Goal: Check status: Check status

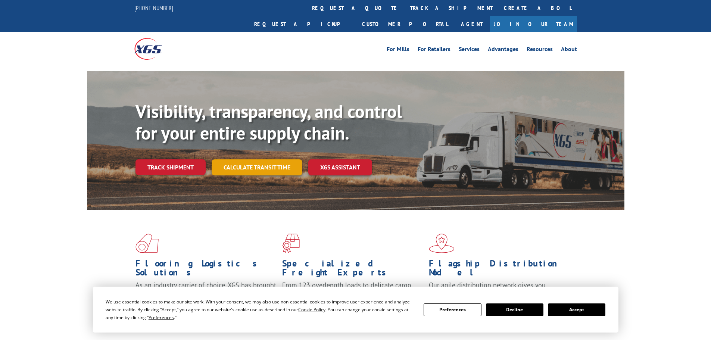
click at [253, 159] on link "Calculate transit time" at bounding box center [257, 167] width 91 height 16
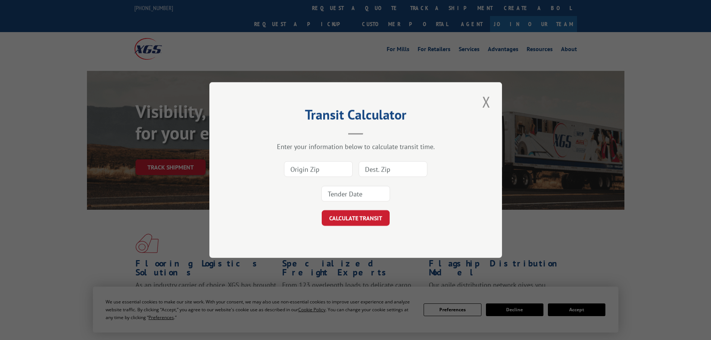
drag, startPoint x: 253, startPoint y: 144, endPoint x: 573, endPoint y: 123, distance: 320.5
click at [562, 110] on div "Transit Calculator Enter your information below to calculate transit time. CALC…" at bounding box center [355, 170] width 711 height 340
click at [482, 100] on button "Close modal" at bounding box center [486, 101] width 13 height 21
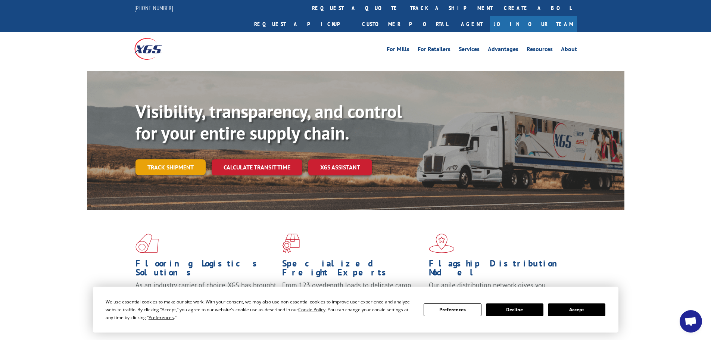
click at [165, 159] on link "Track shipment" at bounding box center [170, 167] width 70 height 16
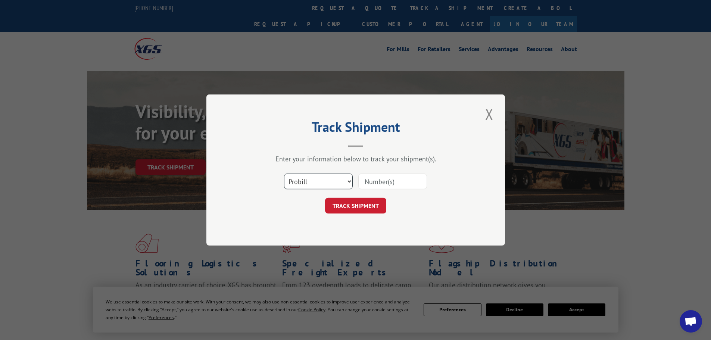
click at [302, 186] on select "Select category... Probill BOL PO" at bounding box center [318, 182] width 69 height 16
select select "po"
click at [284, 174] on select "Select category... Probill BOL PO" at bounding box center [318, 182] width 69 height 16
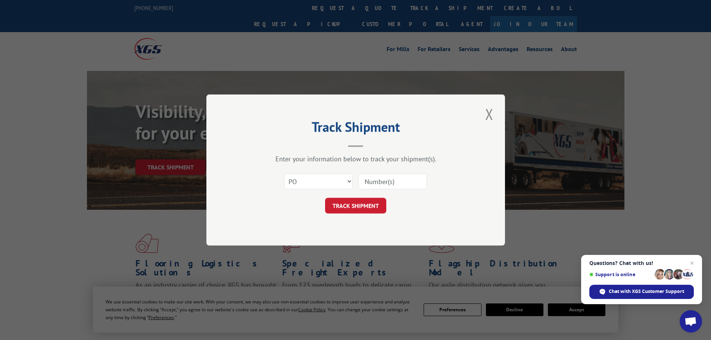
click at [377, 184] on input at bounding box center [392, 182] width 69 height 16
paste input "20536756"
type input "20536756"
click at [366, 208] on button "TRACK SHIPMENT" at bounding box center [355, 206] width 61 height 16
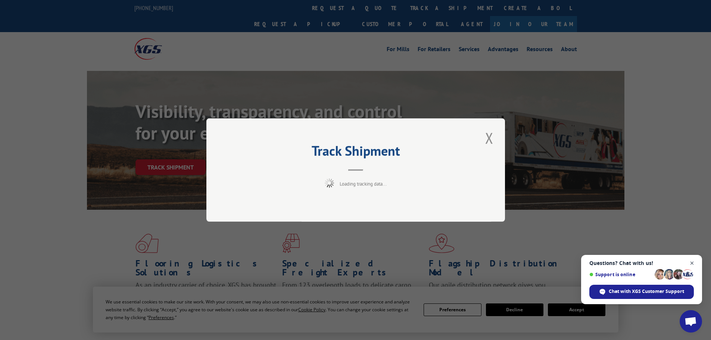
click at [695, 265] on span "Open chat" at bounding box center [691, 263] width 9 height 9
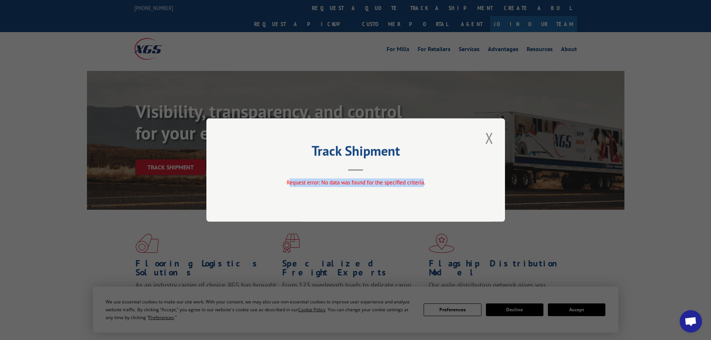
drag, startPoint x: 382, startPoint y: 184, endPoint x: 287, endPoint y: 180, distance: 95.3
click at [288, 180] on span "Request error: No data was found for the specified criteria." at bounding box center [355, 182] width 138 height 7
click at [491, 137] on button "Close modal" at bounding box center [489, 138] width 13 height 21
